Goal: Information Seeking & Learning: Find specific fact

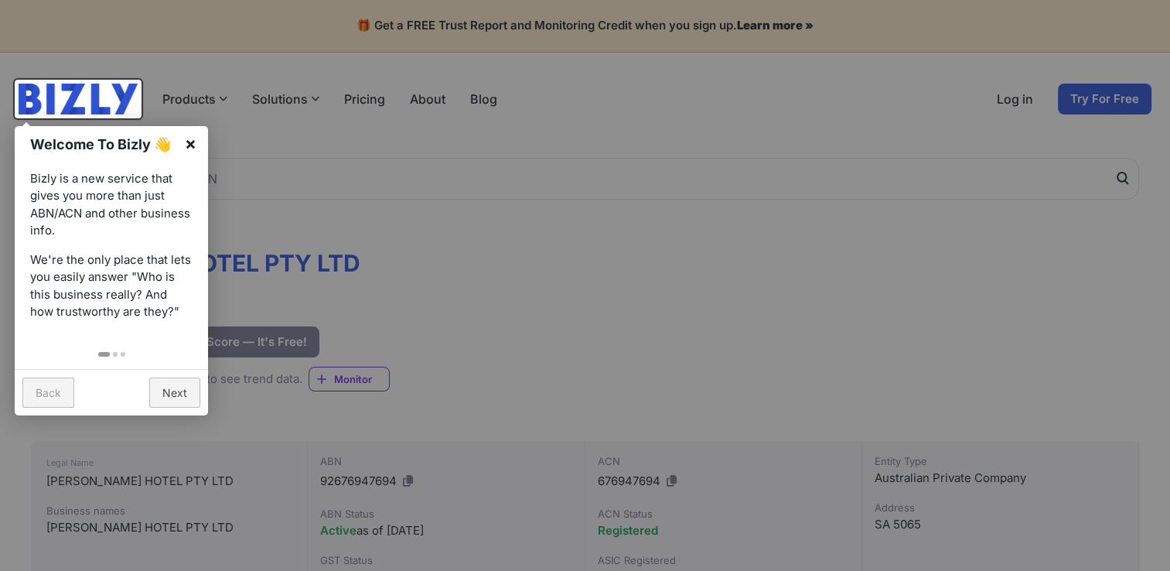
click at [195, 141] on link "×" at bounding box center [190, 143] width 35 height 35
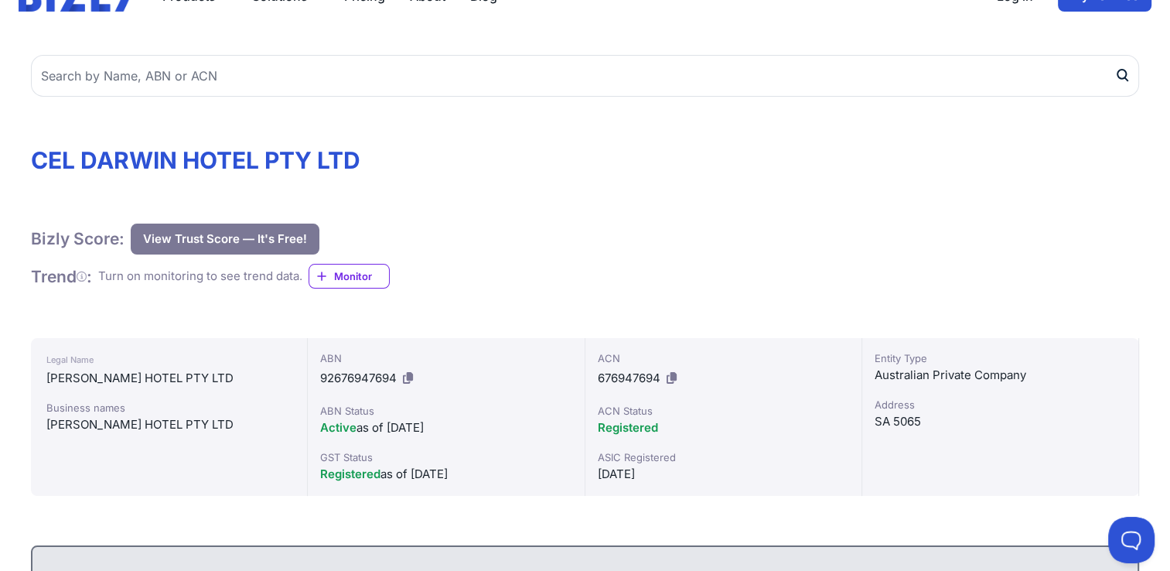
scroll to position [211, 0]
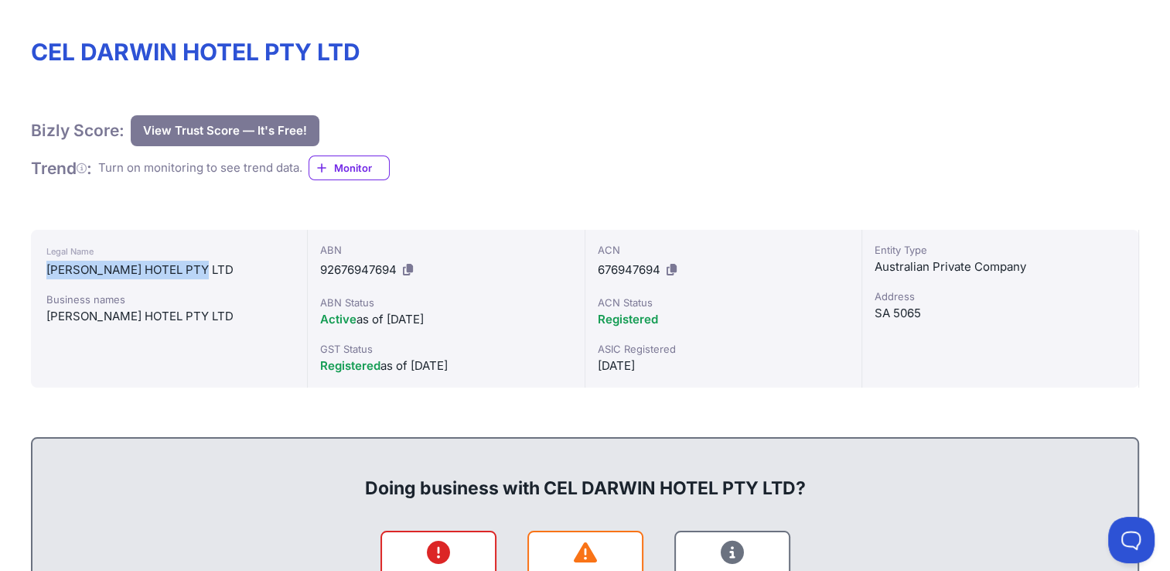
drag, startPoint x: 209, startPoint y: 277, endPoint x: 46, endPoint y: 271, distance: 162.5
click at [46, 271] on div "[PERSON_NAME] HOTEL PTY LTD" at bounding box center [168, 270] width 245 height 19
copy div "[PERSON_NAME] HOTEL PTY LTD"
click at [223, 263] on div "[PERSON_NAME] HOTEL PTY LTD" at bounding box center [168, 270] width 245 height 19
click at [51, 266] on div "[PERSON_NAME] HOTEL PTY LTD" at bounding box center [168, 270] width 245 height 19
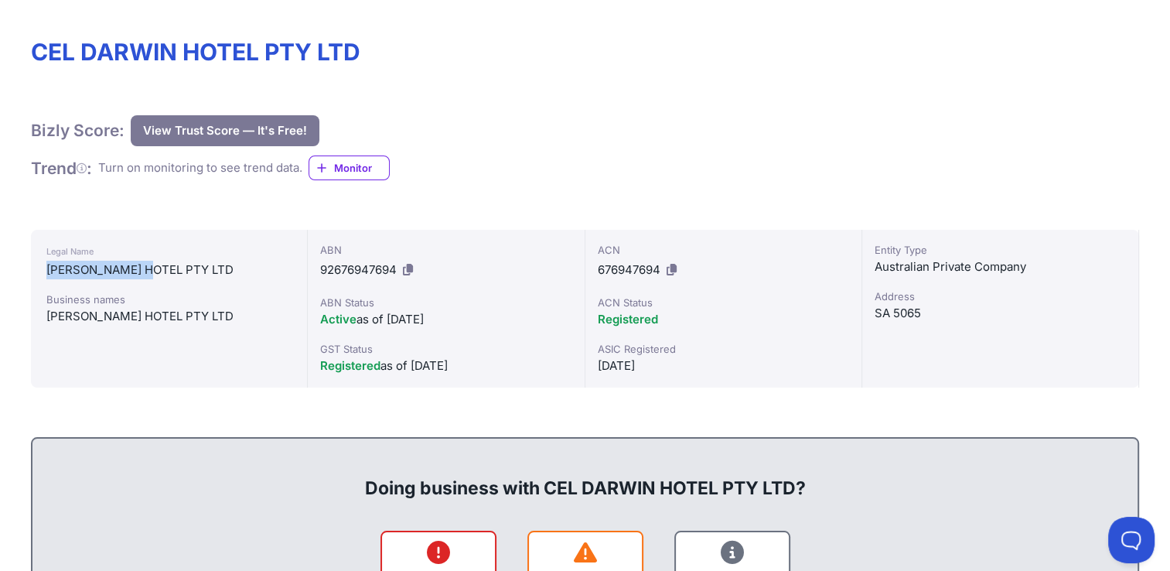
drag, startPoint x: 51, startPoint y: 266, endPoint x: 125, endPoint y: 264, distance: 74.3
click at [125, 264] on div "[PERSON_NAME] HOTEL PTY LTD" at bounding box center [168, 270] width 245 height 19
copy div "[PERSON_NAME][GEOGRAPHIC_DATA]"
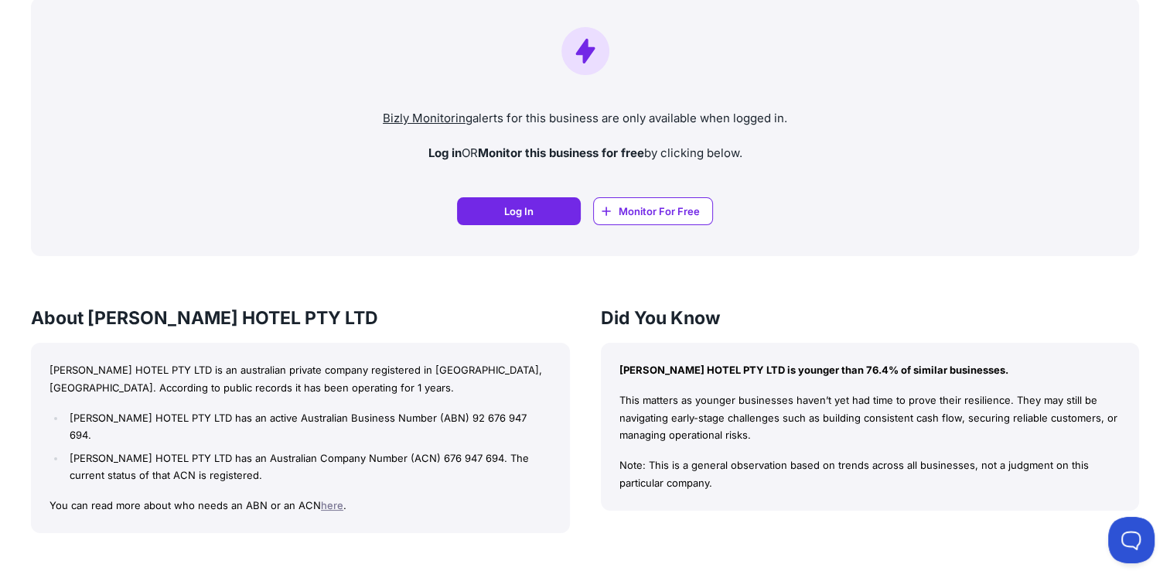
scroll to position [1314, 0]
